Goal: Task Accomplishment & Management: Use online tool/utility

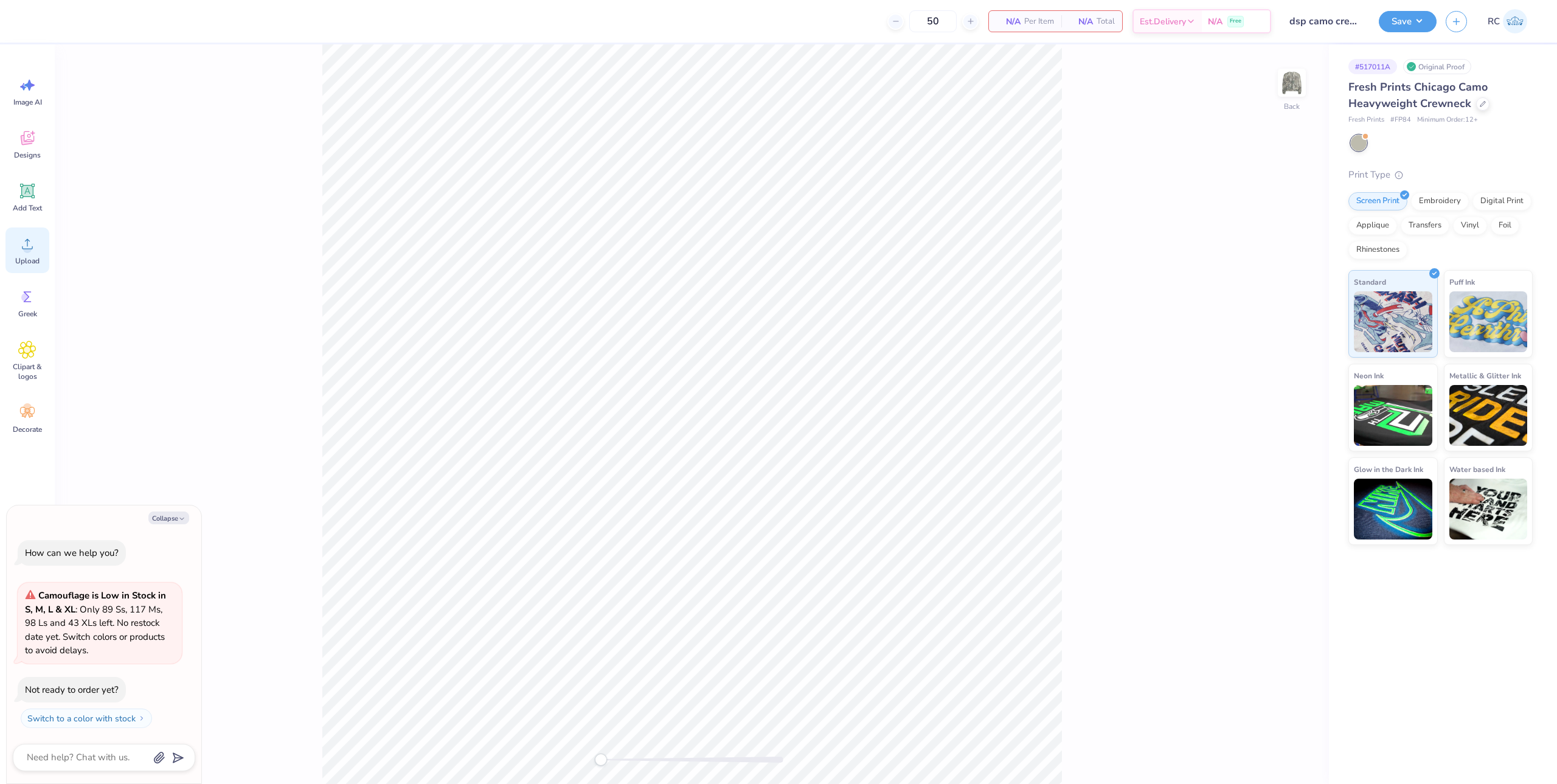
click at [33, 249] on icon at bounding box center [26, 243] width 18 height 18
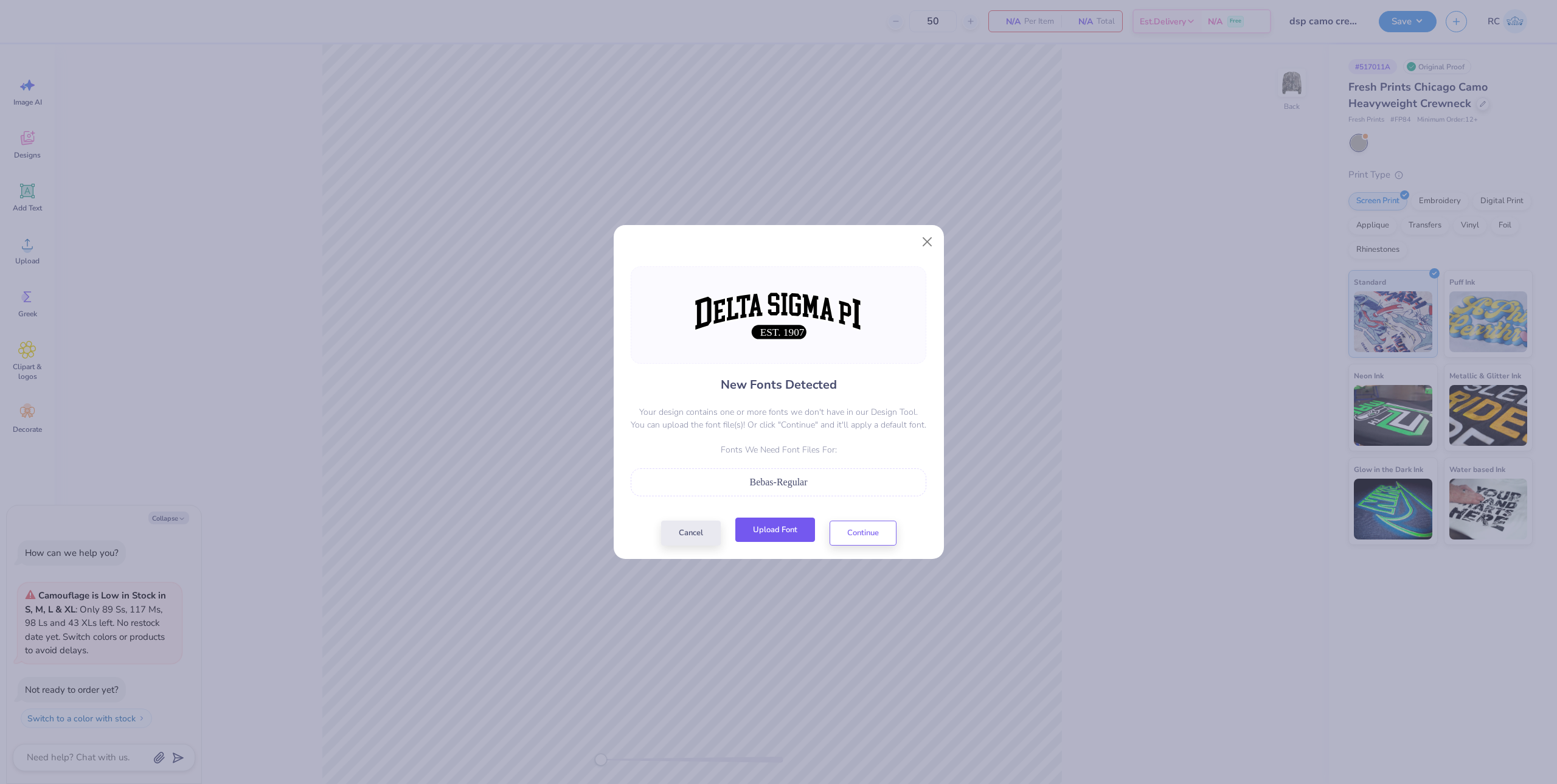
click at [798, 533] on button "Upload Font" at bounding box center [775, 530] width 79 height 25
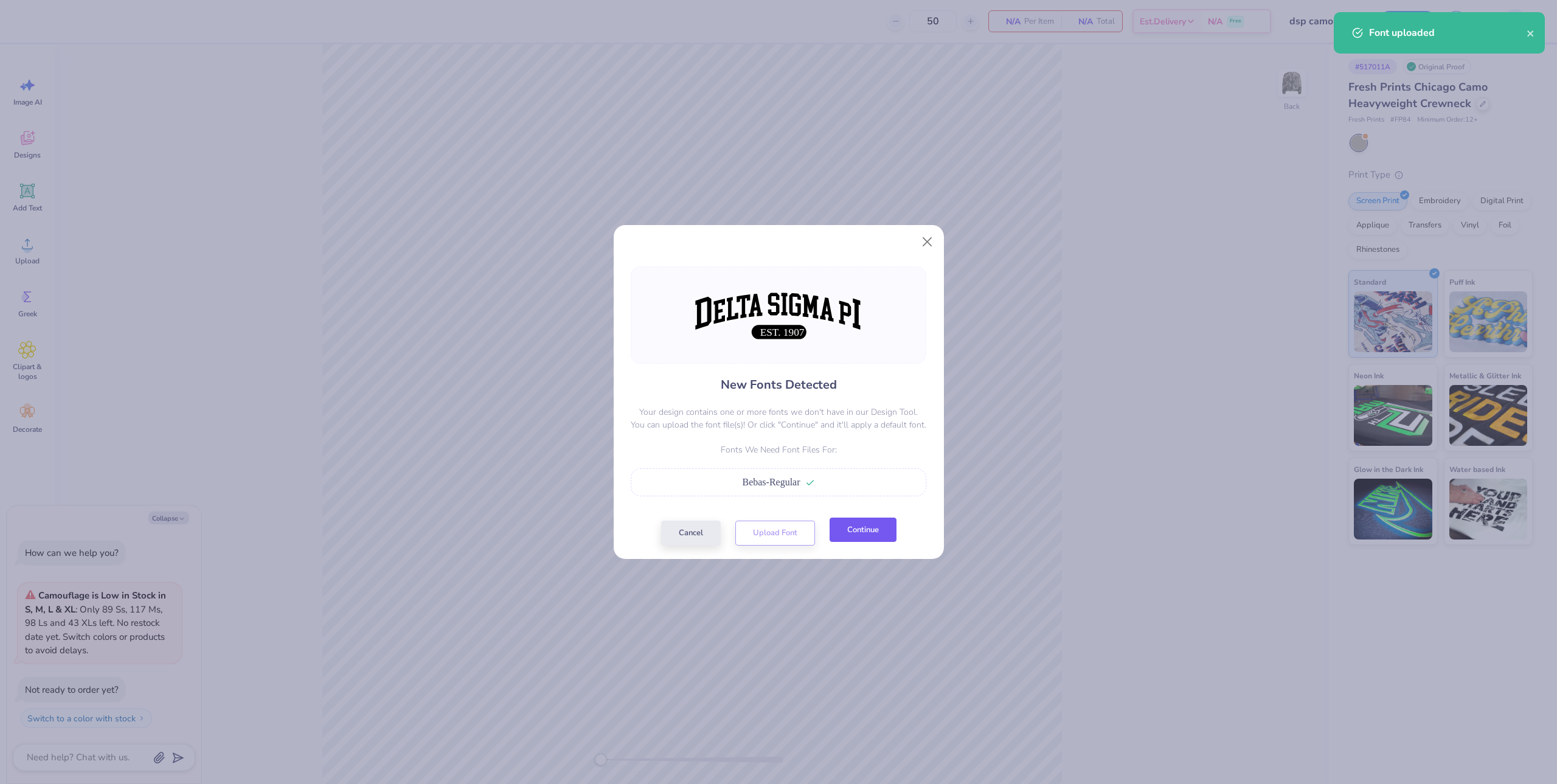
click at [872, 537] on button "Continue" at bounding box center [863, 530] width 67 height 25
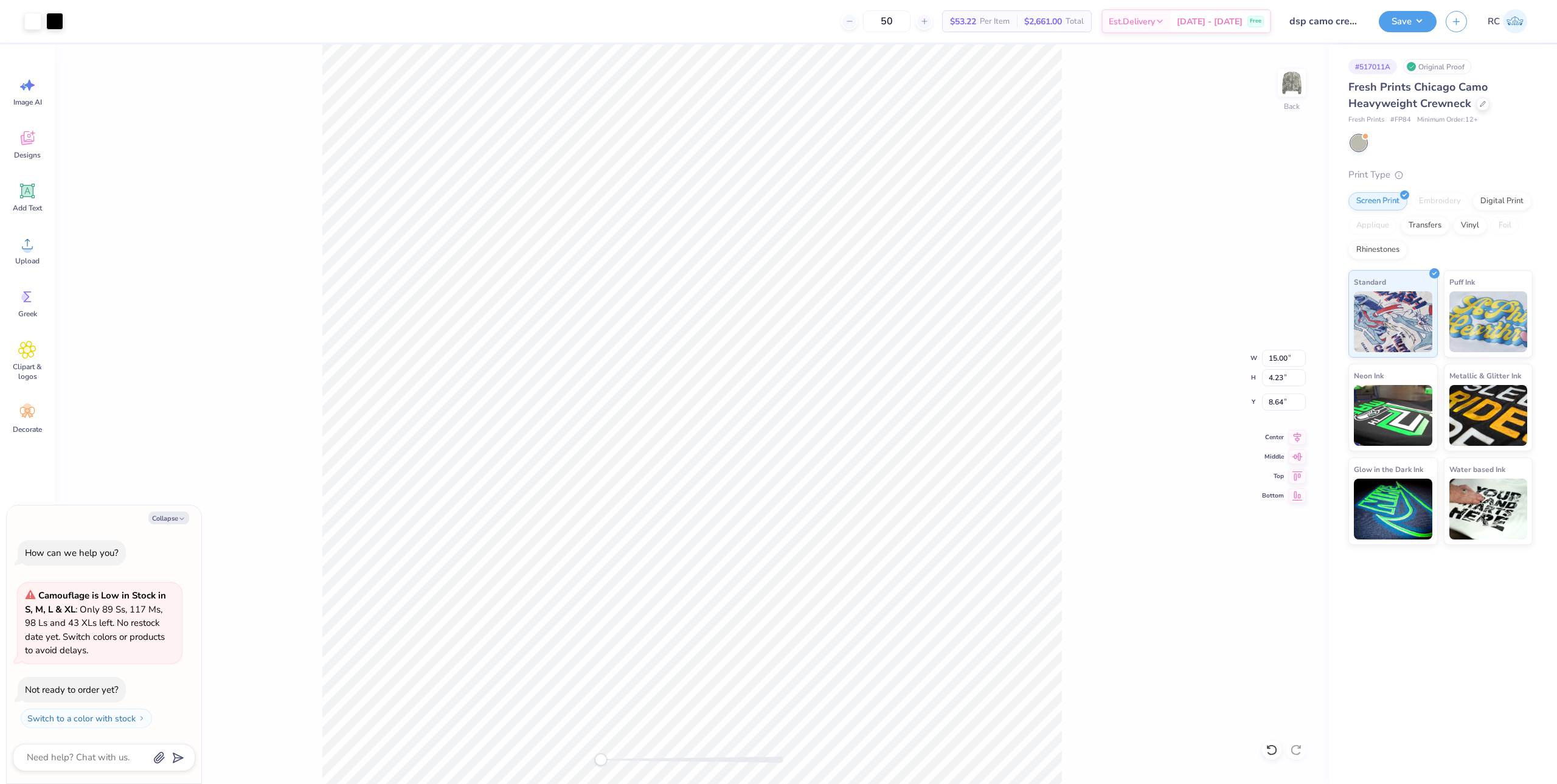
type textarea "x"
type input "10.38"
type input "2.96"
type input "8.93"
type textarea "x"
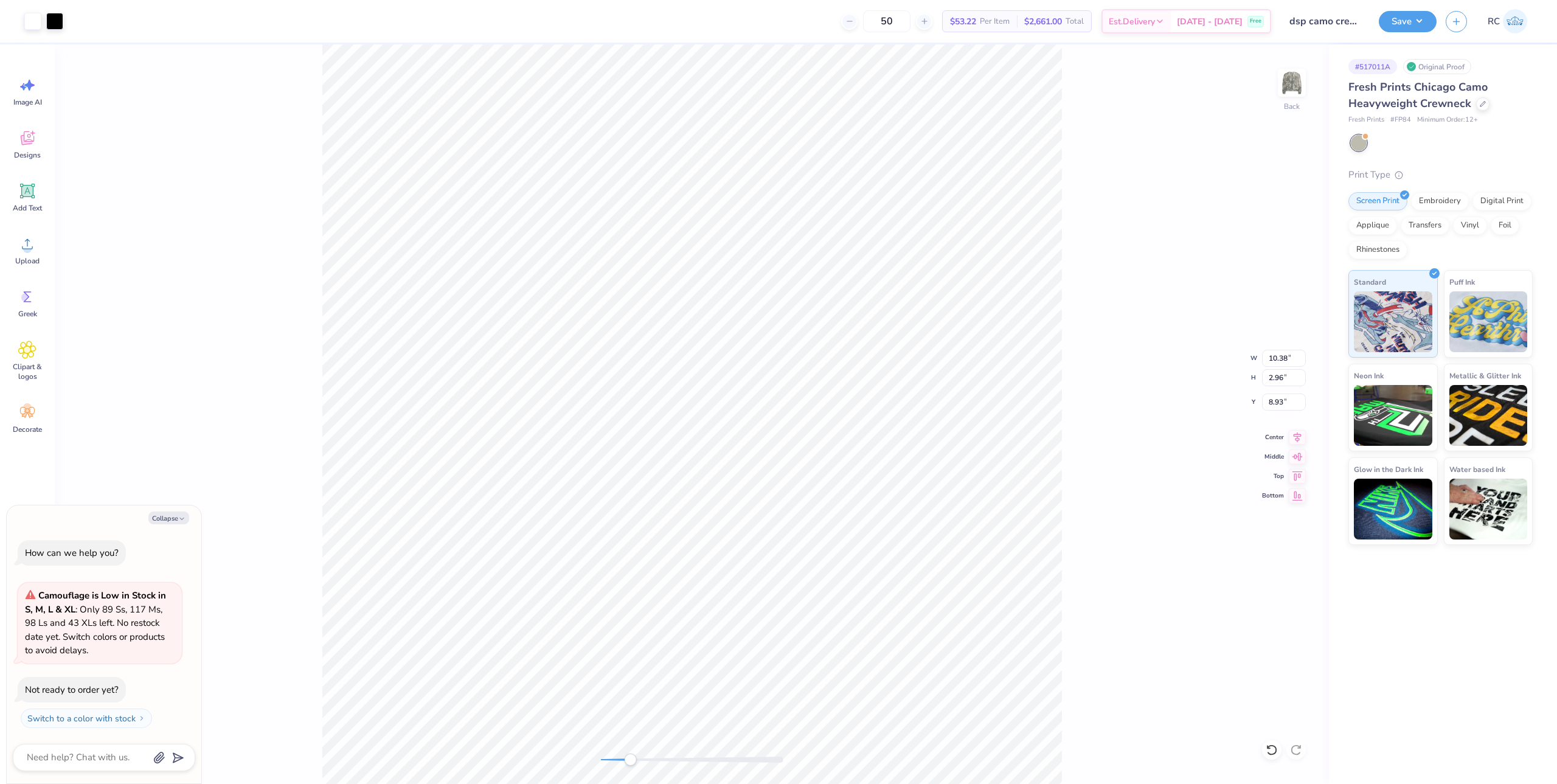
type input "15.00"
type input "4.23"
type input "8.64"
click at [830, 647] on li "Group" at bounding box center [854, 649] width 96 height 23
type textarea "x"
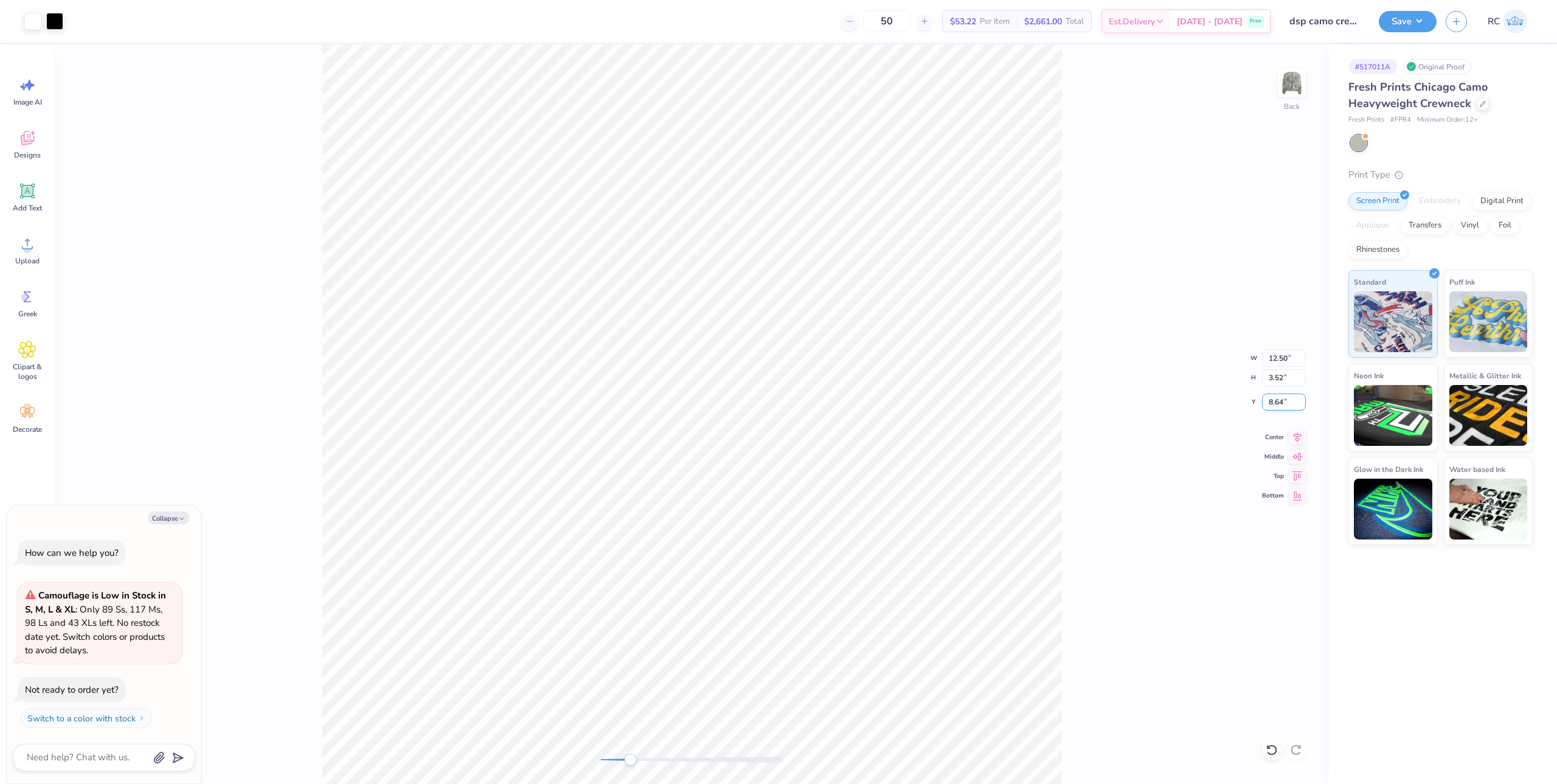
click at [1284, 404] on input "8.64" at bounding box center [1284, 402] width 44 height 17
type input "3"
click at [1297, 442] on icon at bounding box center [1298, 435] width 17 height 15
type textarea "x"
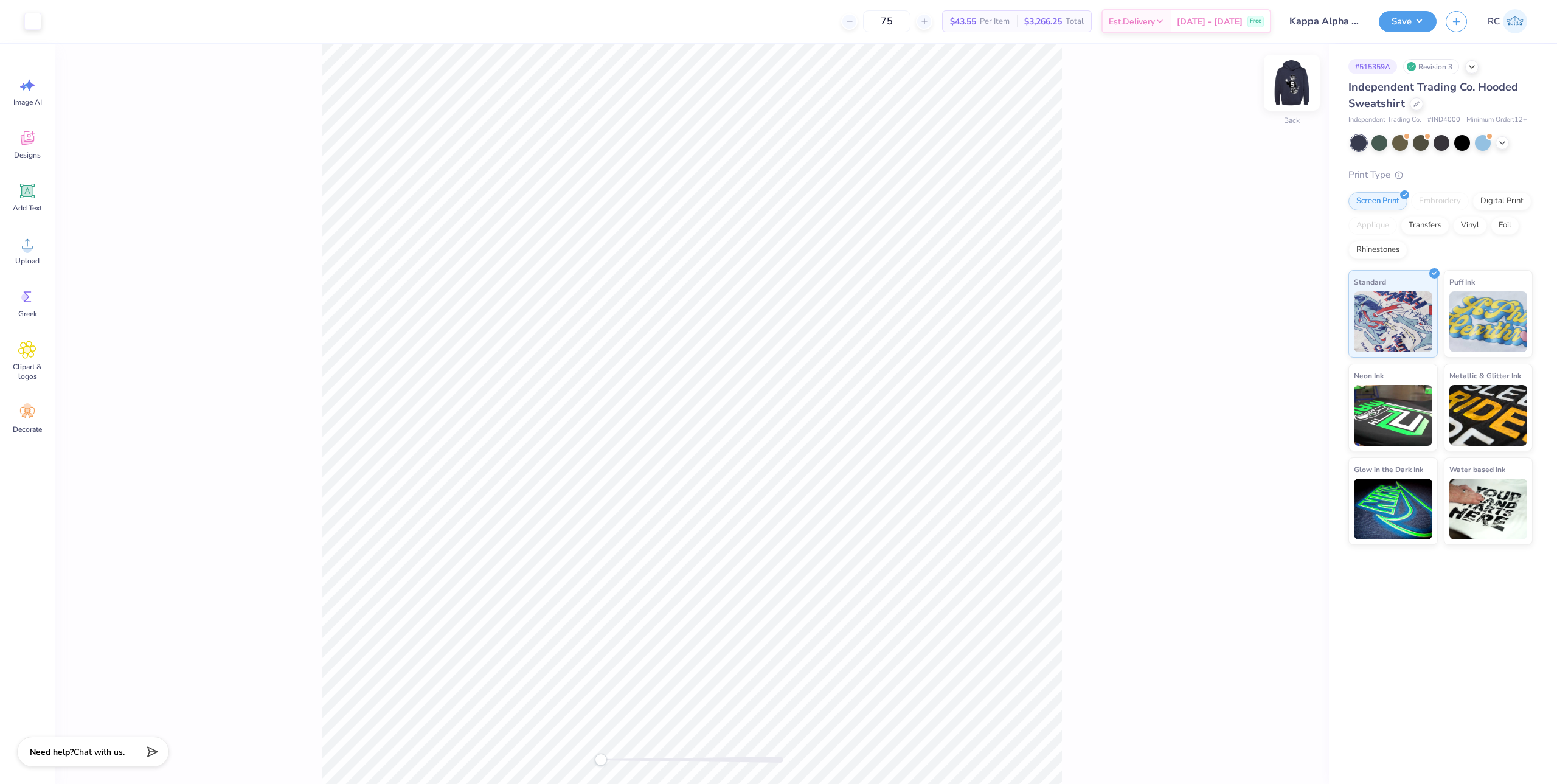
click at [1296, 92] on img at bounding box center [1292, 82] width 49 height 49
